Goal: Check status: Check status

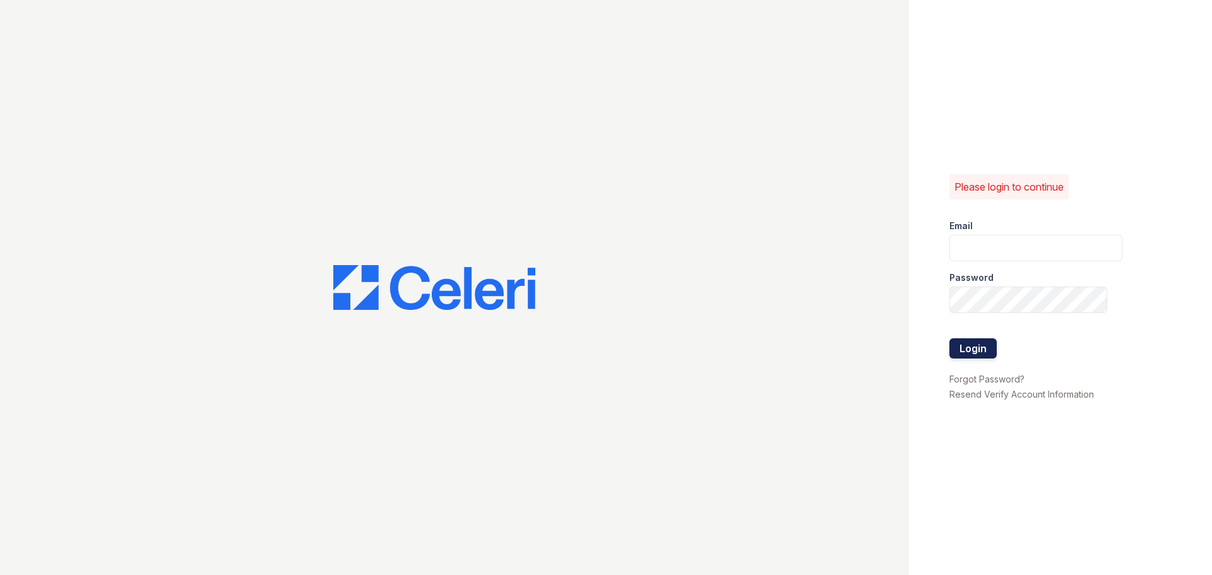
type input "aduran@trinity-pm.com"
click at [974, 346] on button "Login" at bounding box center [972, 348] width 47 height 20
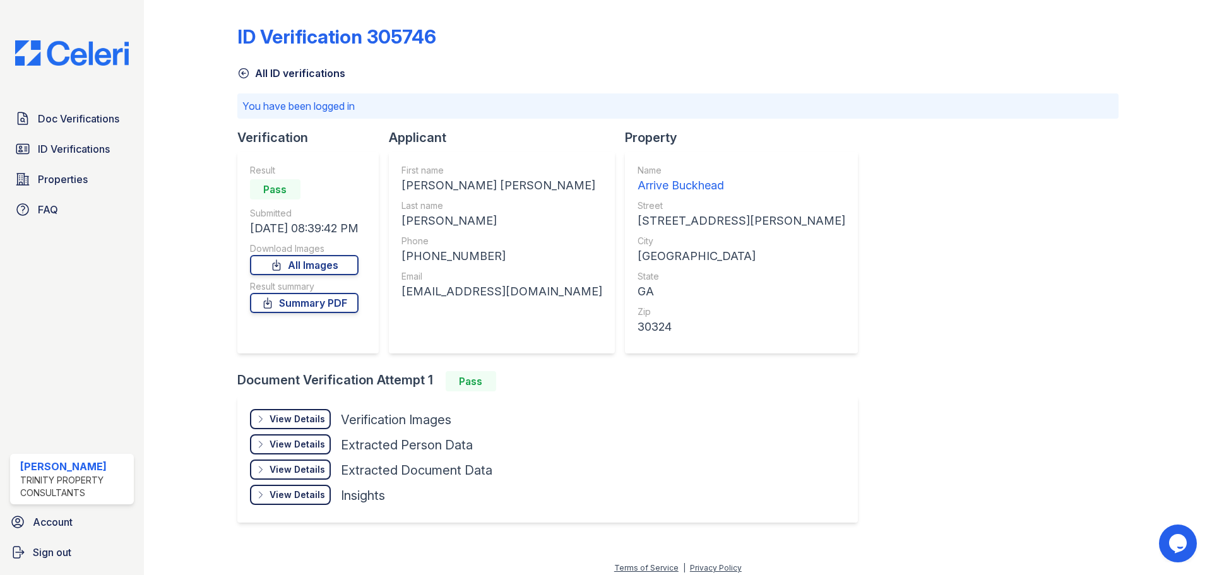
click at [300, 419] on div "View Details" at bounding box center [297, 419] width 56 height 13
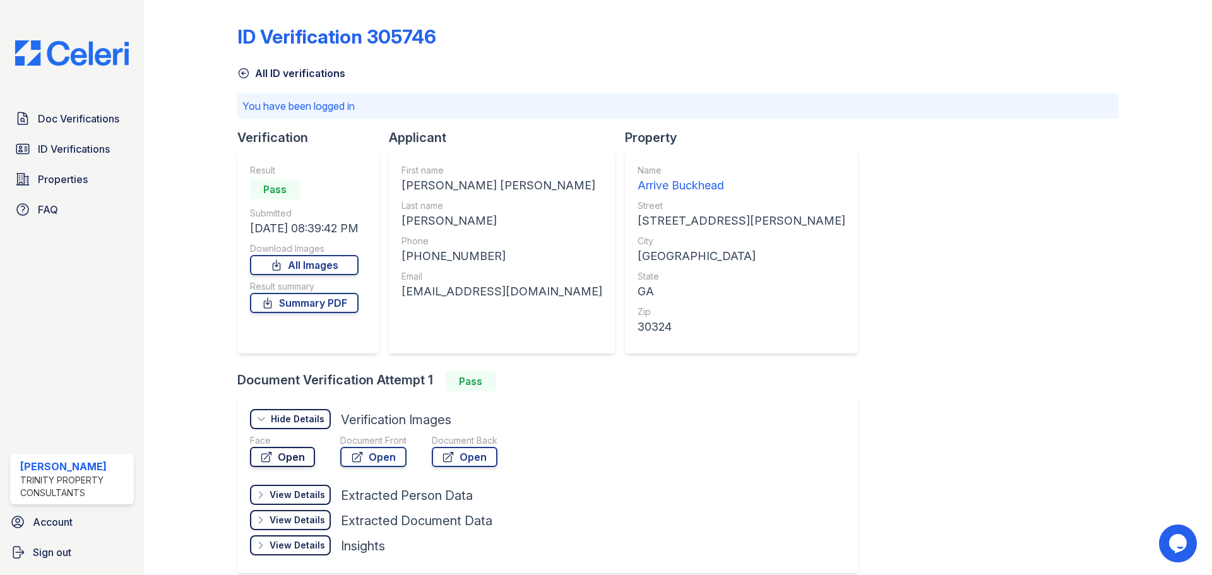
click at [288, 454] on link "Open" at bounding box center [282, 457] width 65 height 20
